Goal: Find specific page/section: Find specific page/section

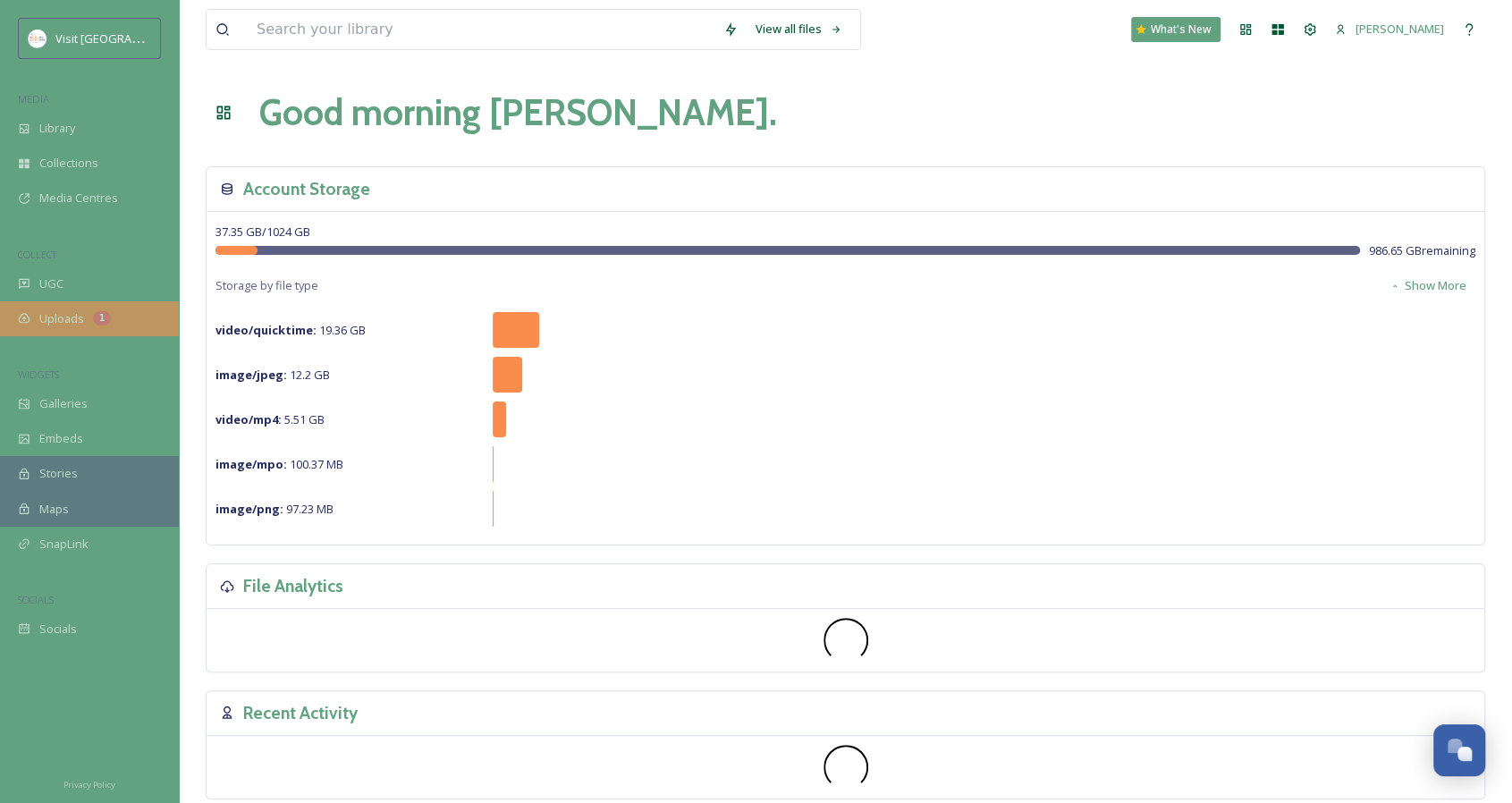
click at [109, 326] on div "Uploads 1" at bounding box center [89, 319] width 178 height 35
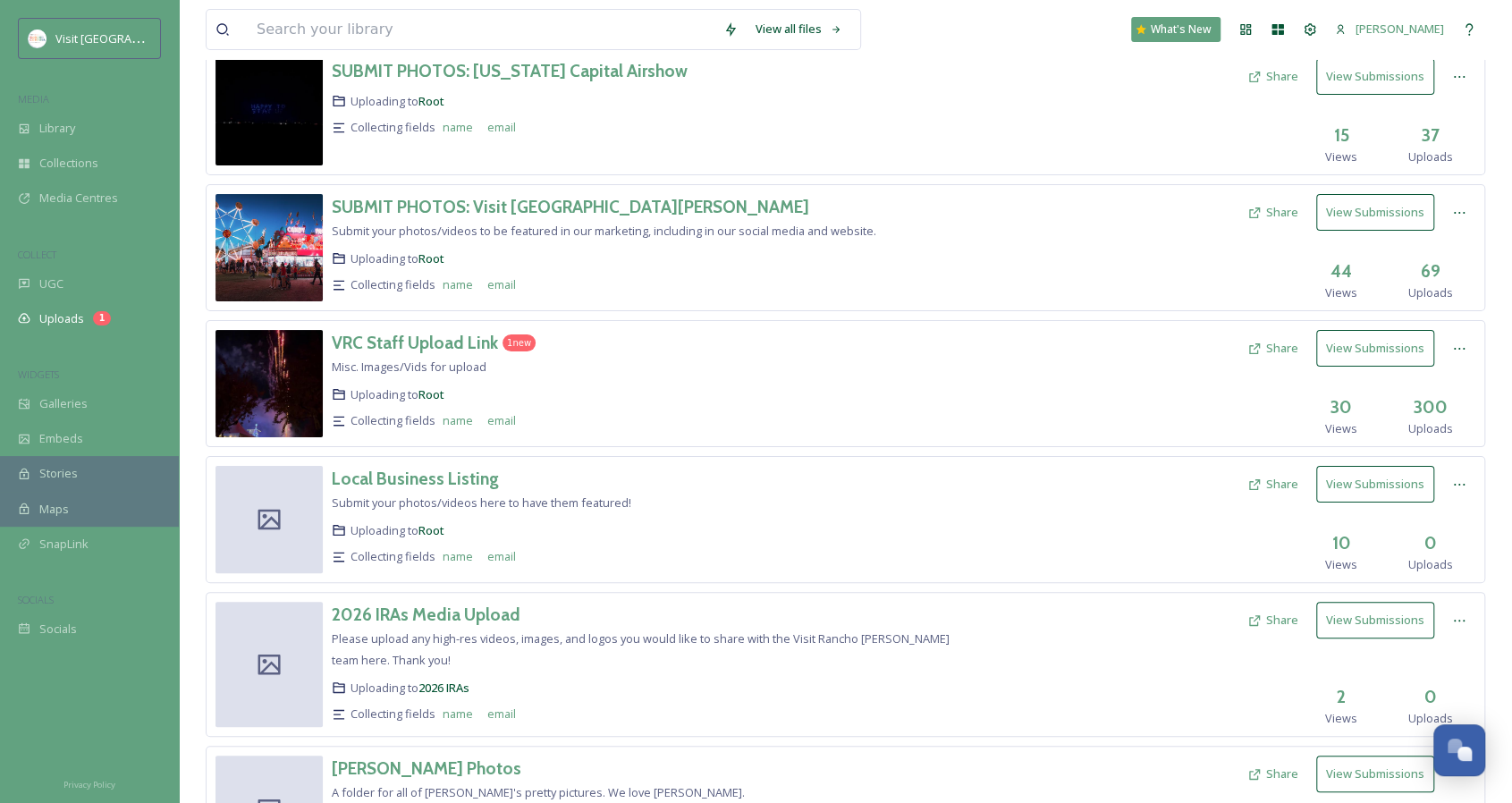
scroll to position [237, 0]
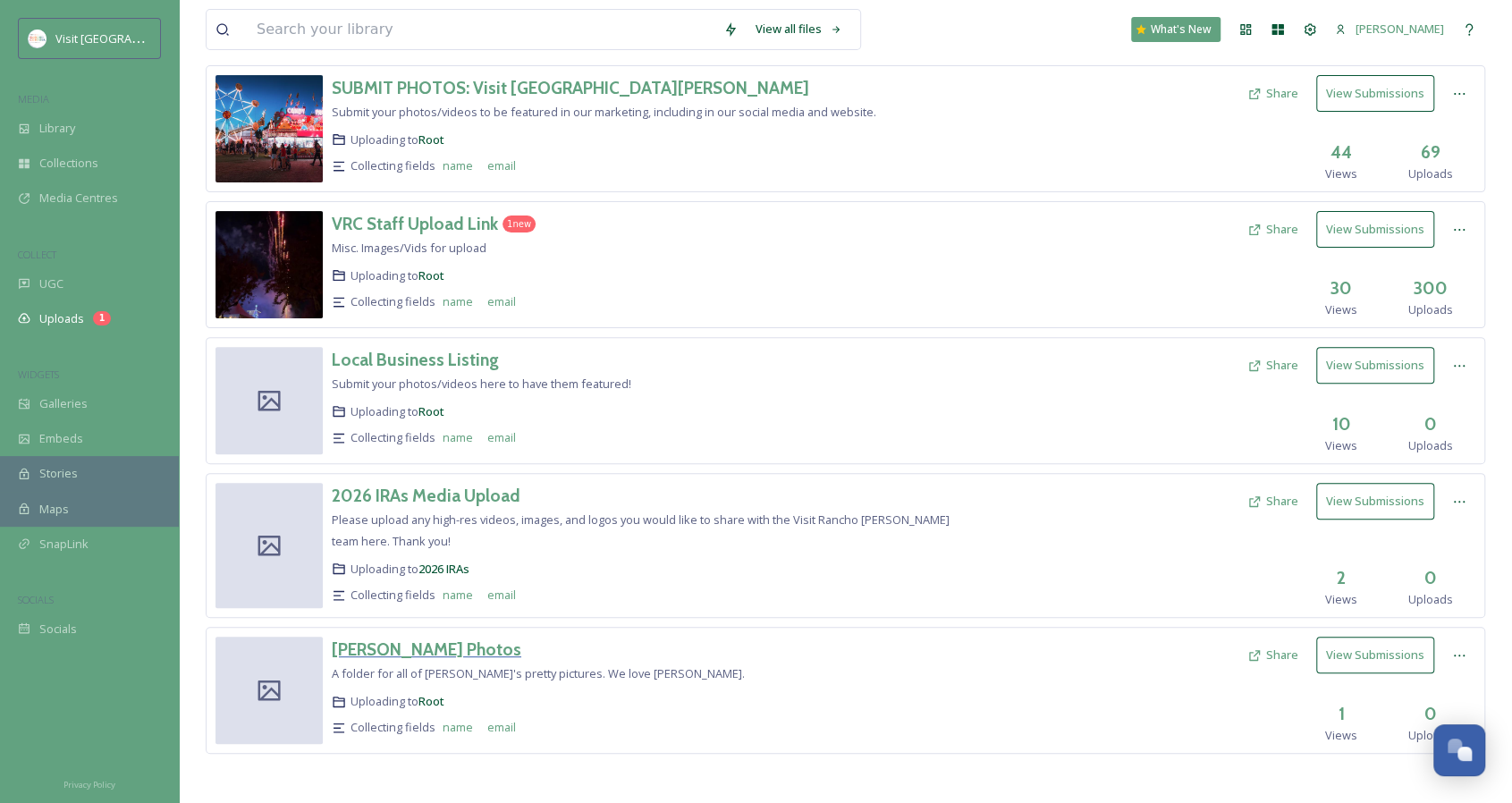
click at [406, 639] on h3 "[PERSON_NAME] Photos" at bounding box center [426, 650] width 189 height 22
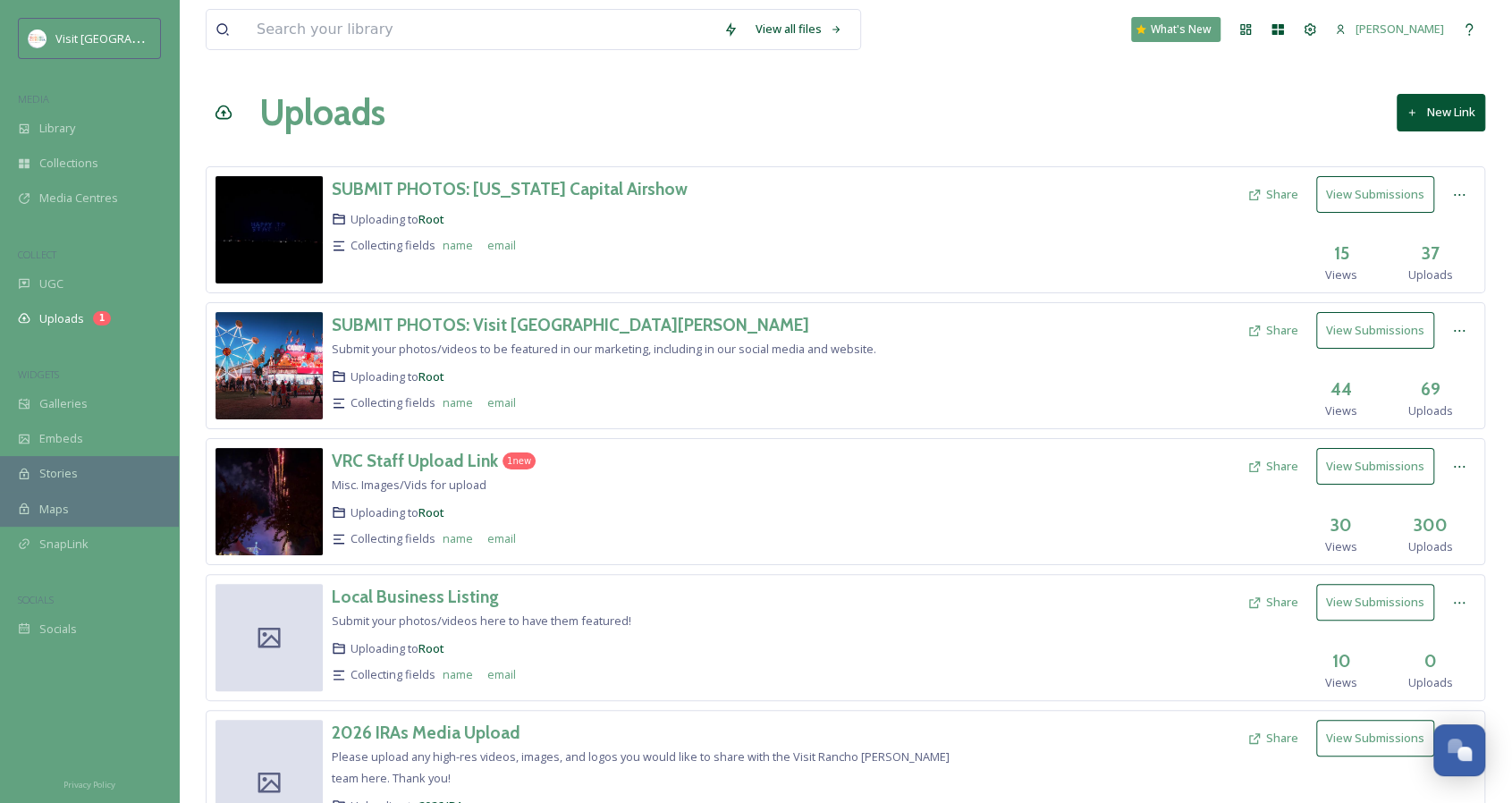
click at [519, 453] on div "1 new" at bounding box center [518, 460] width 33 height 17
click at [435, 462] on h3 "VRC Staff Upload Link" at bounding box center [414, 461] width 166 height 22
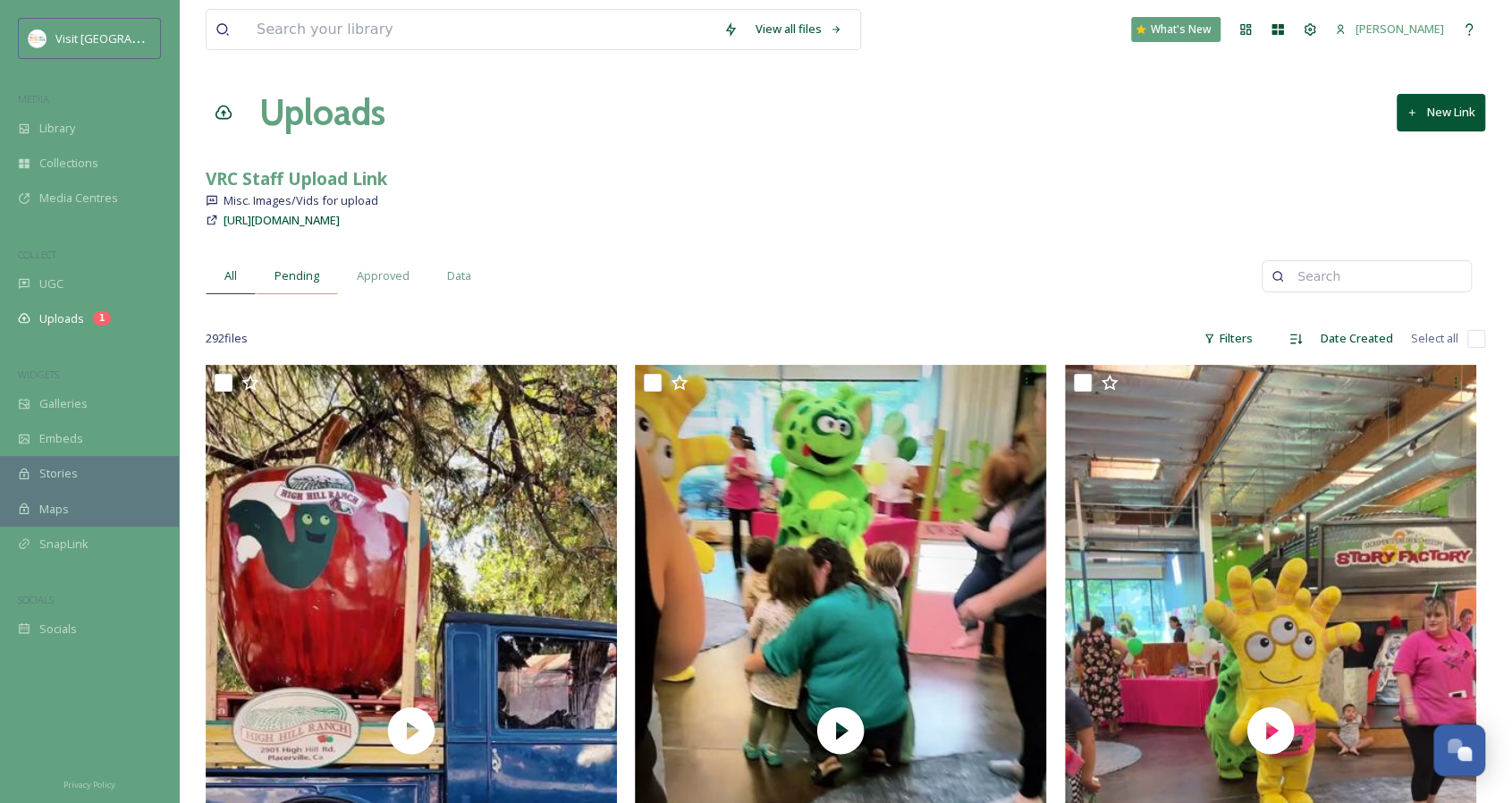
click at [297, 281] on span "Pending" at bounding box center [297, 275] width 45 height 17
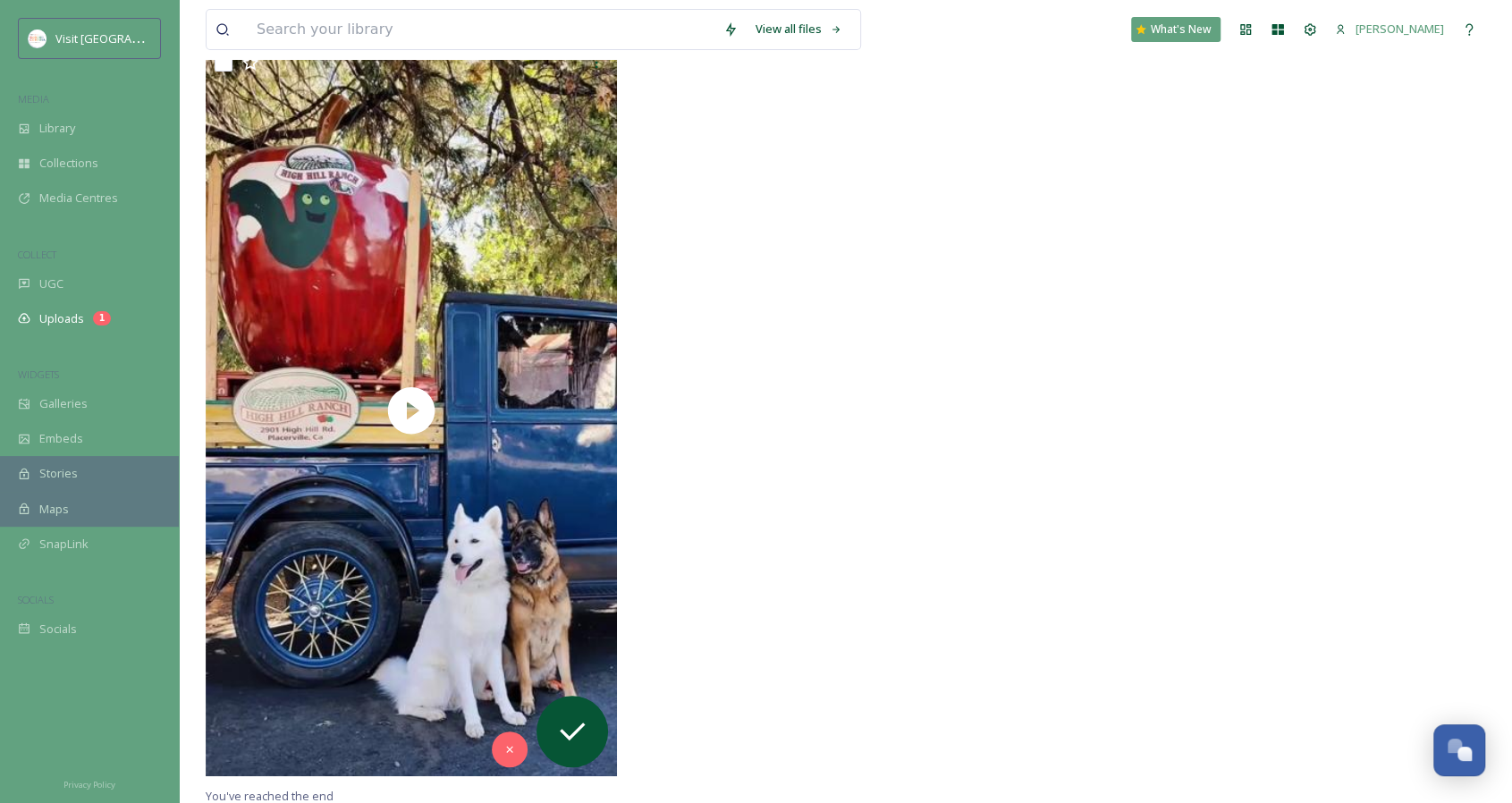
scroll to position [322, 0]
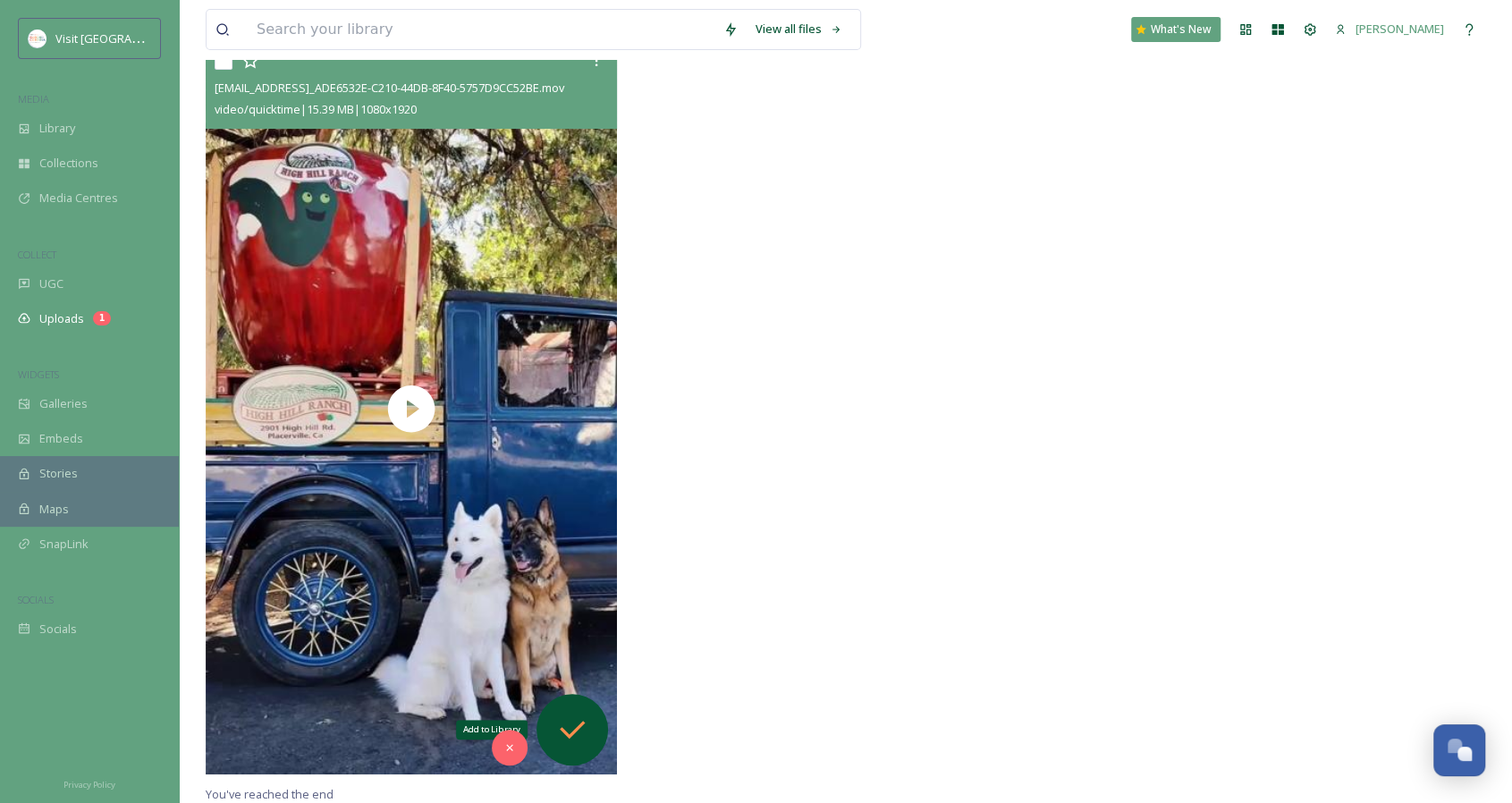
click at [578, 724] on icon at bounding box center [572, 730] width 25 height 18
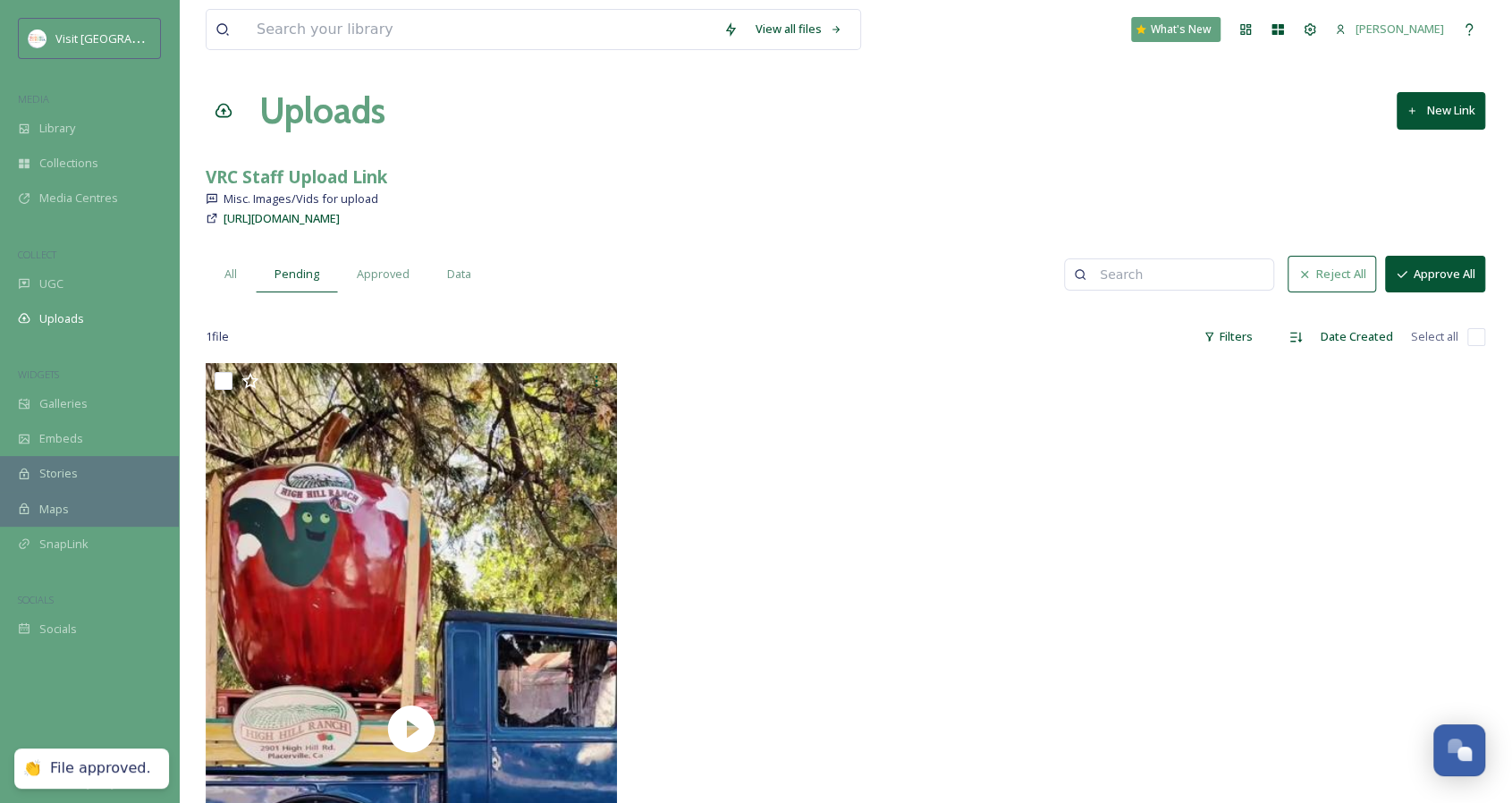
scroll to position [0, 0]
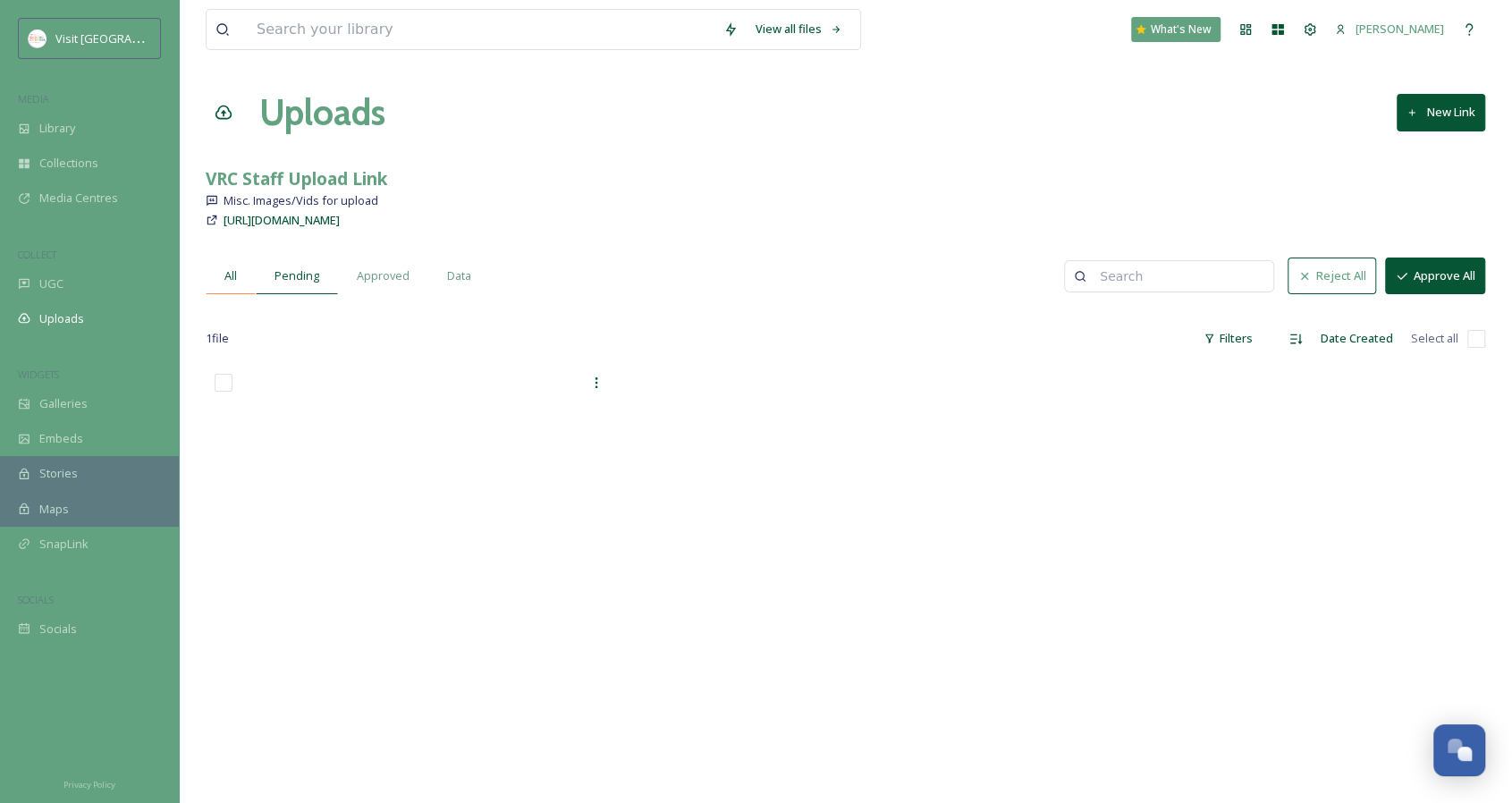
click at [225, 269] on span "All" at bounding box center [230, 275] width 13 height 17
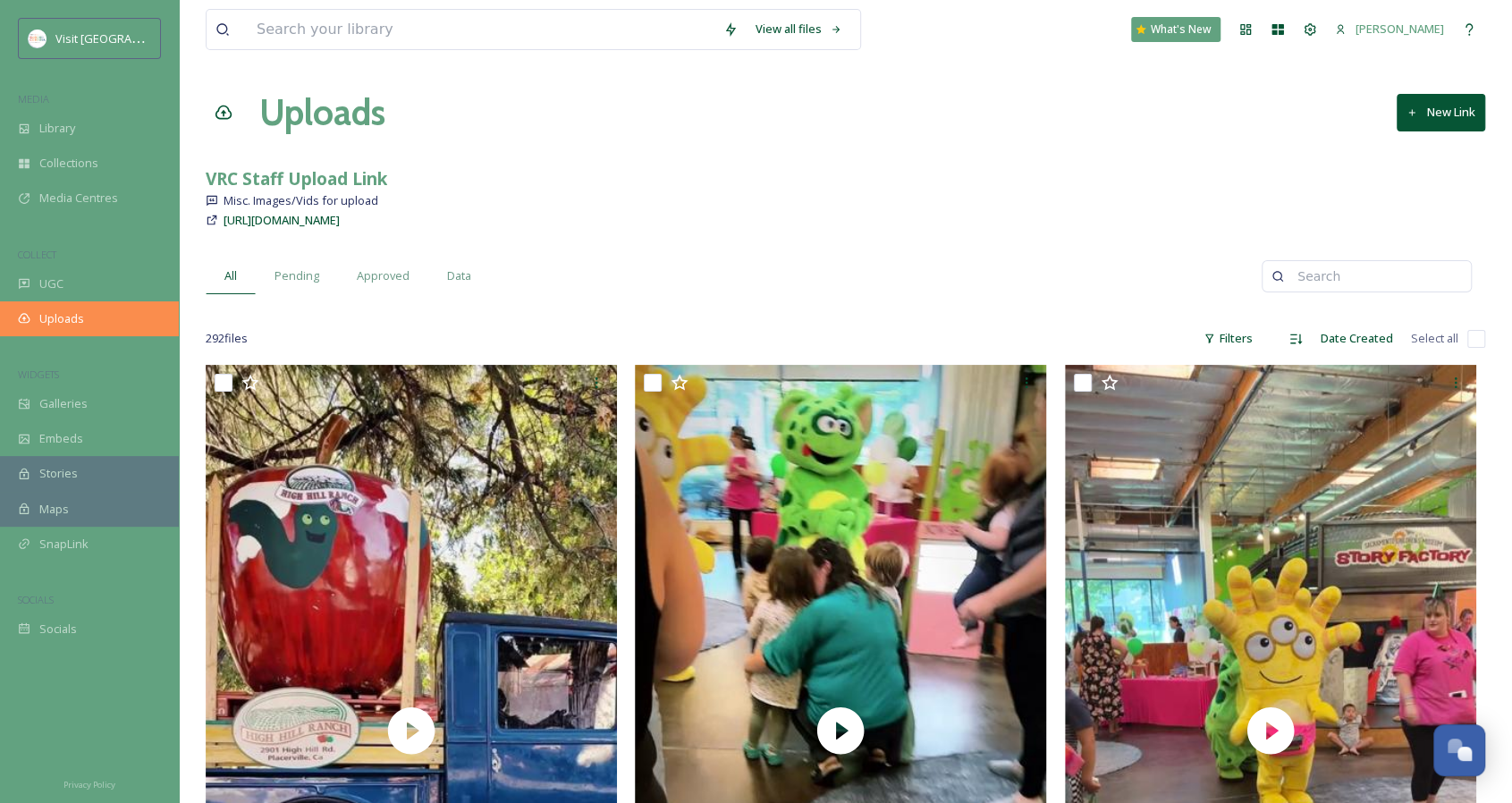
click at [94, 319] on div "Uploads" at bounding box center [89, 319] width 178 height 35
